Goal: Find specific page/section: Find specific page/section

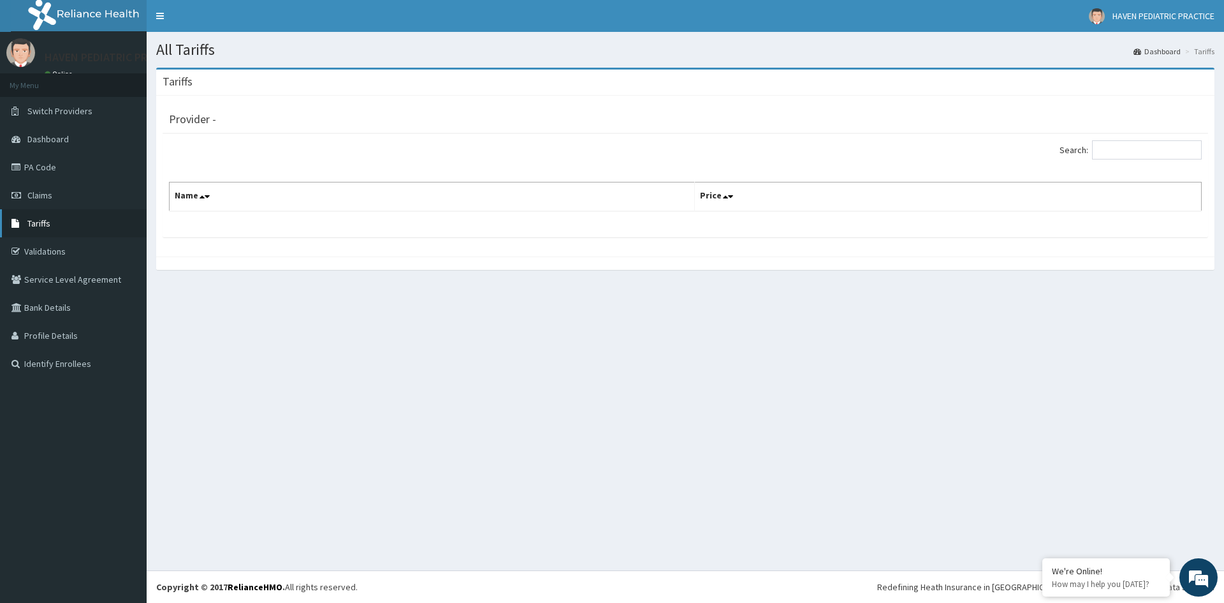
click at [61, 223] on link "Tariffs" at bounding box center [73, 223] width 147 height 28
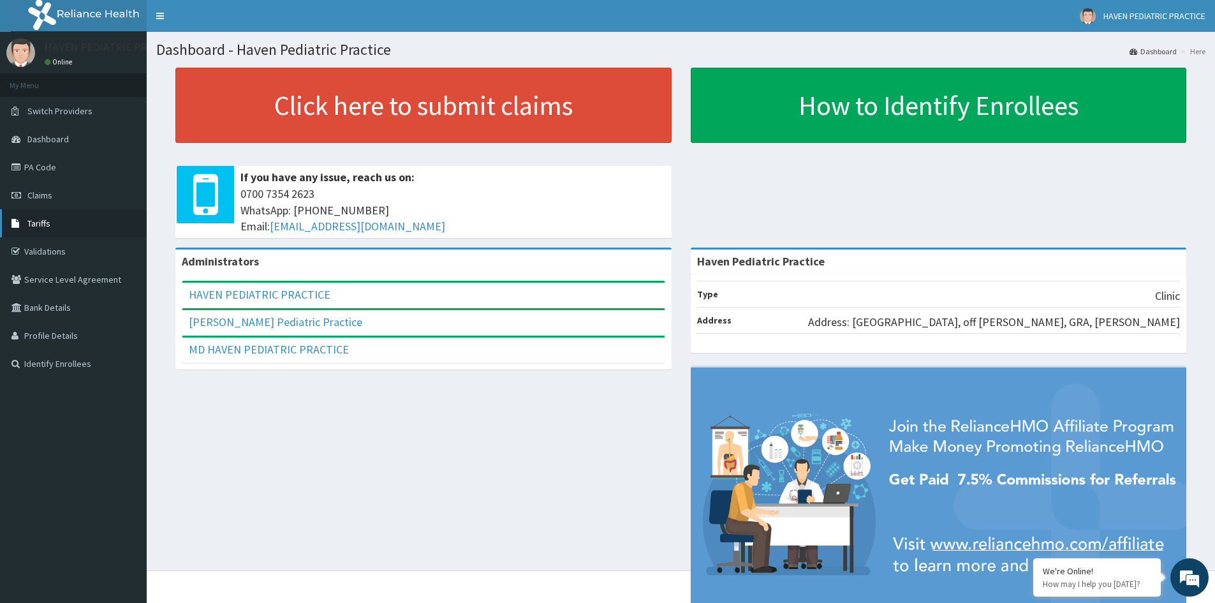
click at [59, 217] on link "Tariffs" at bounding box center [73, 223] width 147 height 28
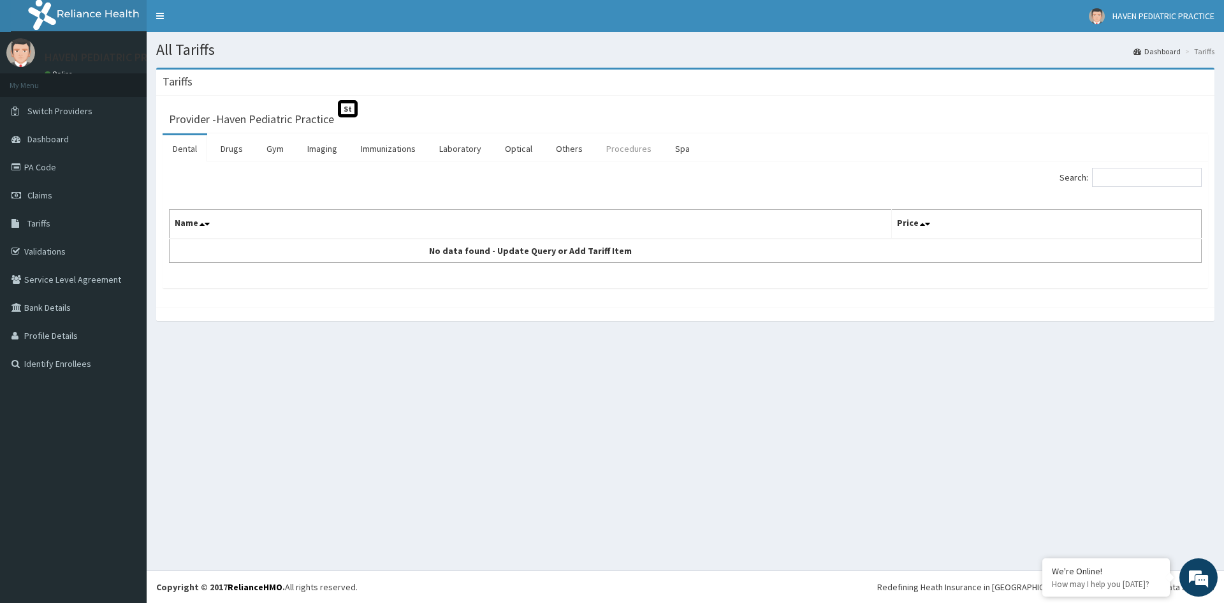
click at [618, 152] on link "Procedures" at bounding box center [629, 148] width 66 height 27
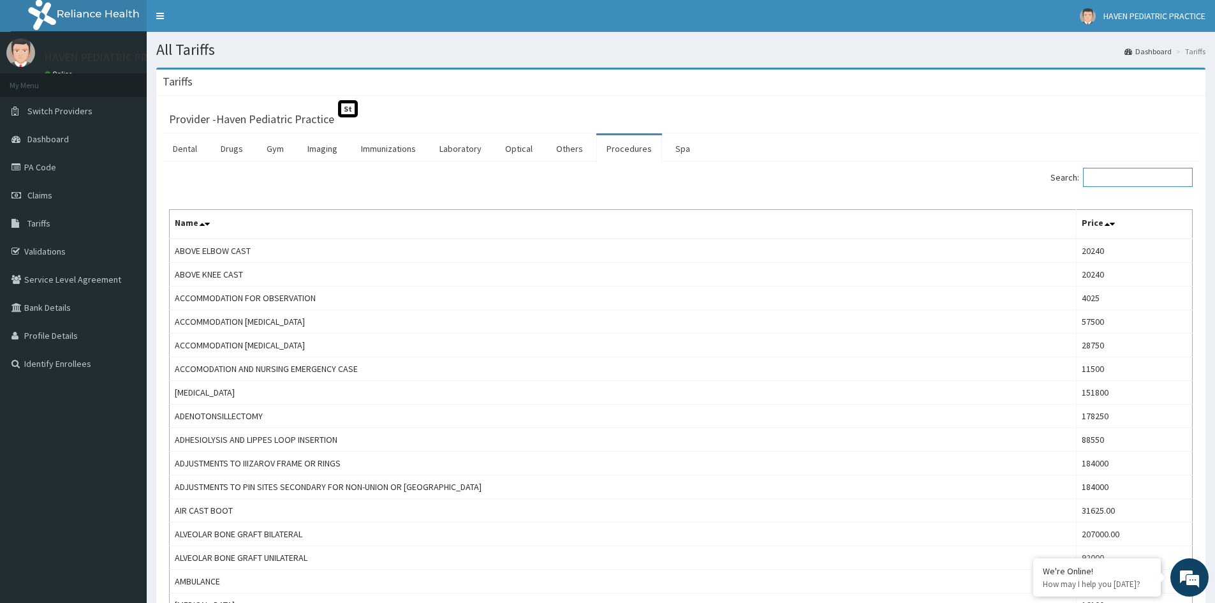
click at [1116, 183] on input "Search:" at bounding box center [1138, 177] width 110 height 19
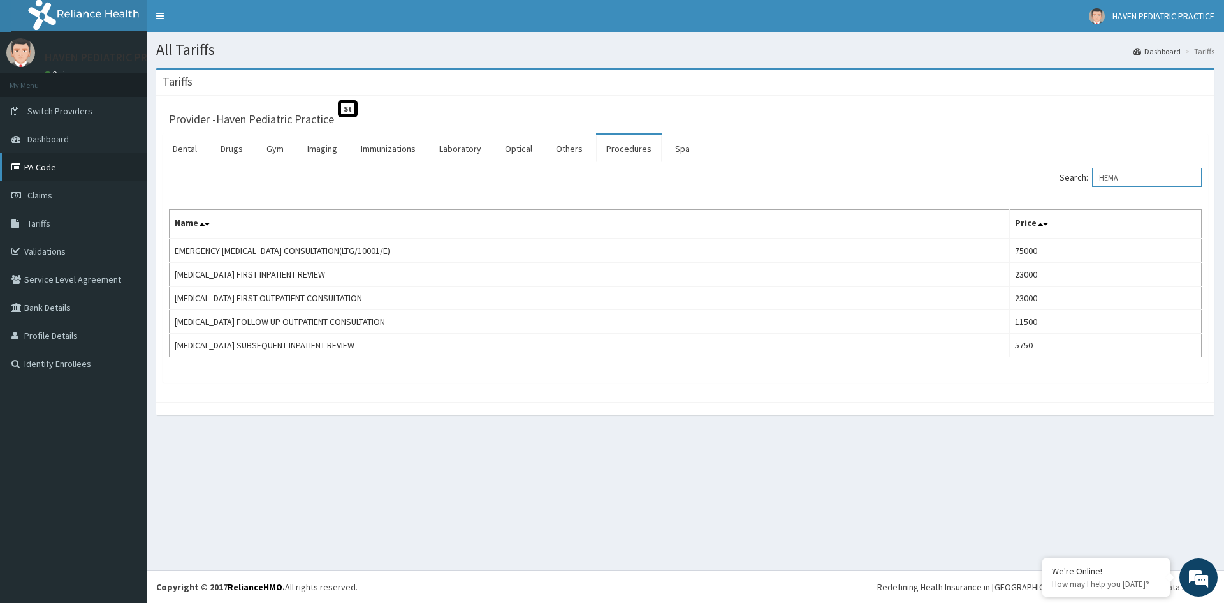
type input "HEMA"
click at [34, 160] on link "PA Code" at bounding box center [73, 167] width 147 height 28
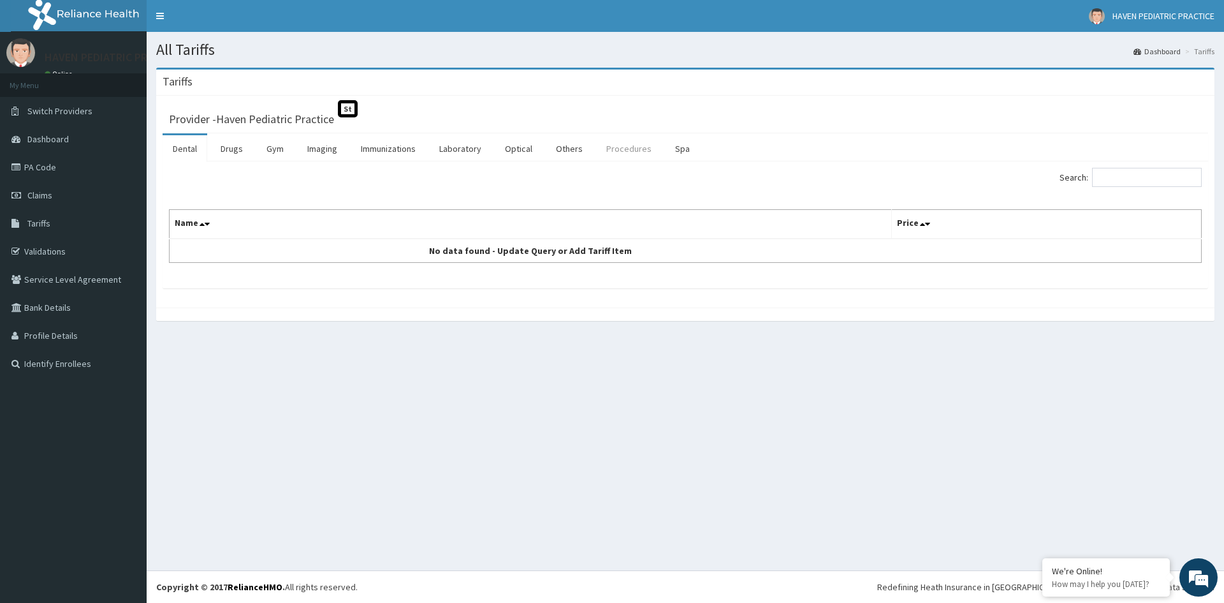
click at [623, 154] on link "Procedures" at bounding box center [629, 148] width 66 height 27
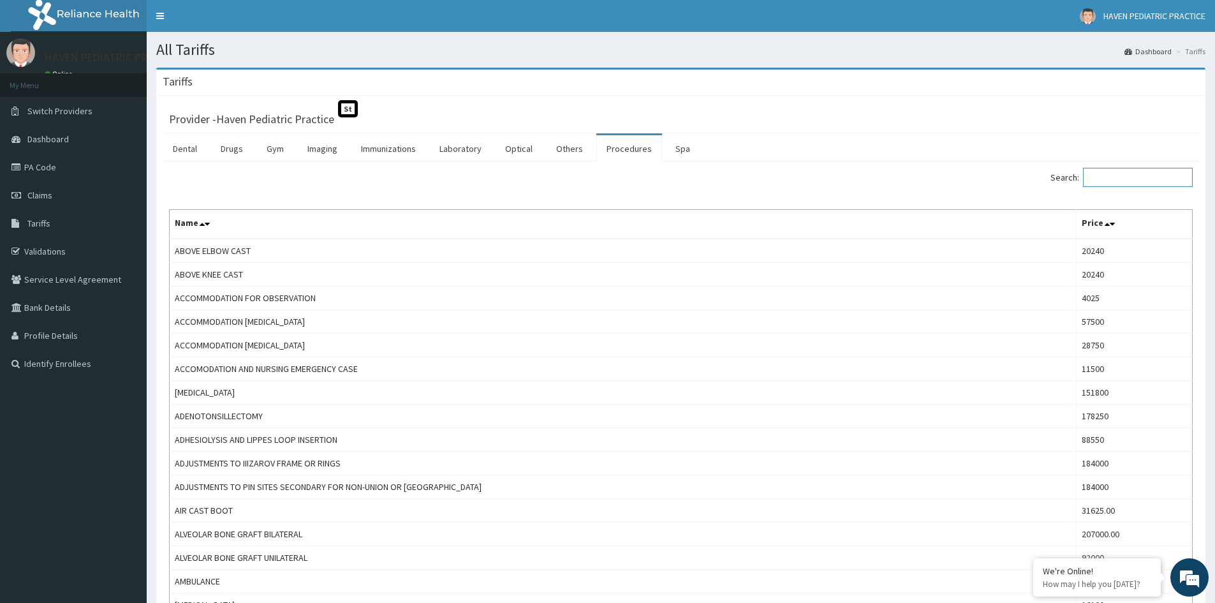
click at [1127, 176] on input "Search:" at bounding box center [1138, 177] width 110 height 19
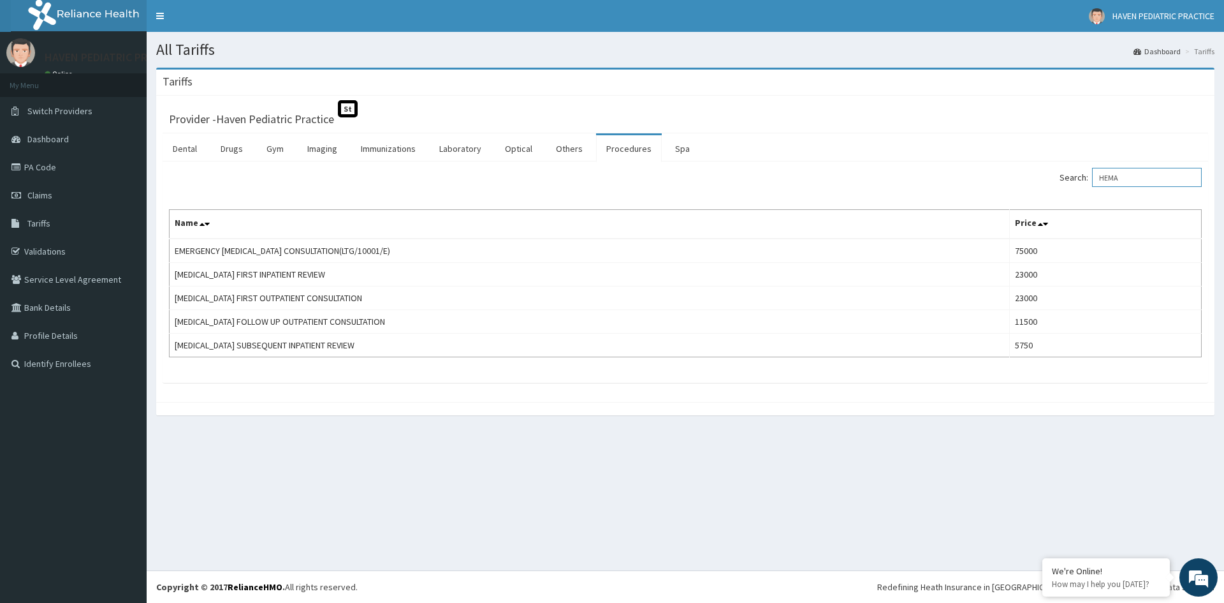
type input "HEMA"
